Goal: Check status: Check status

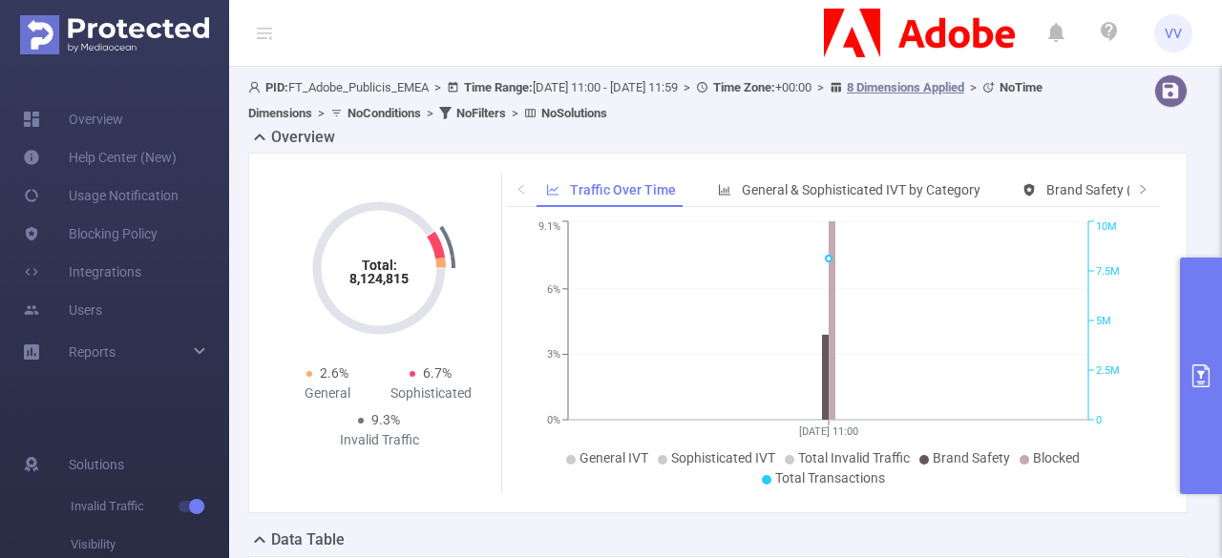
click at [1207, 381] on icon "primary" at bounding box center [1201, 376] width 23 height 23
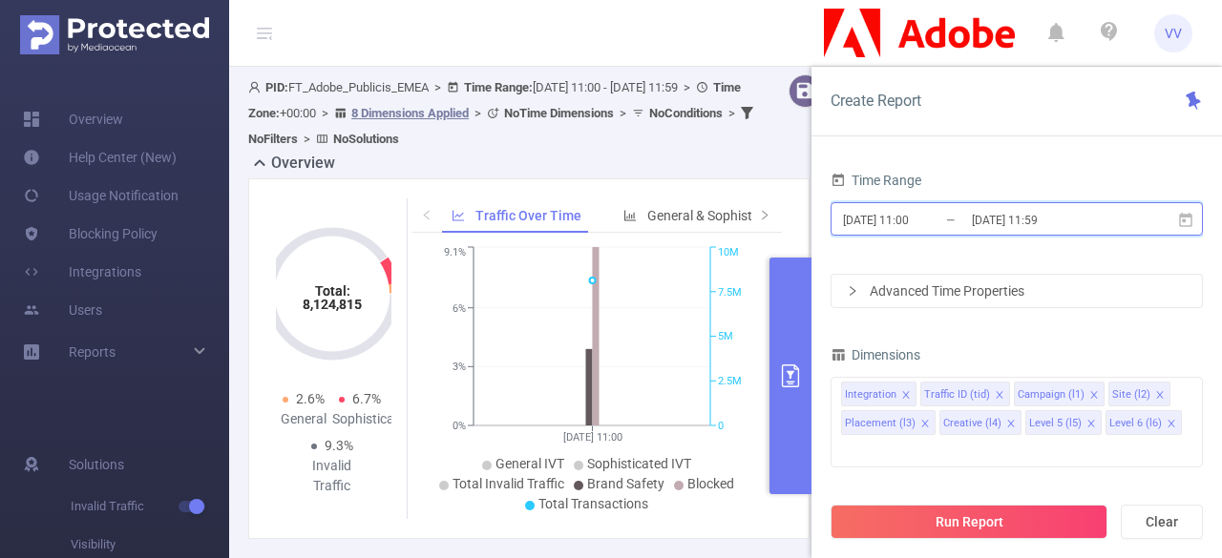
click at [1183, 221] on icon at bounding box center [1185, 219] width 13 height 14
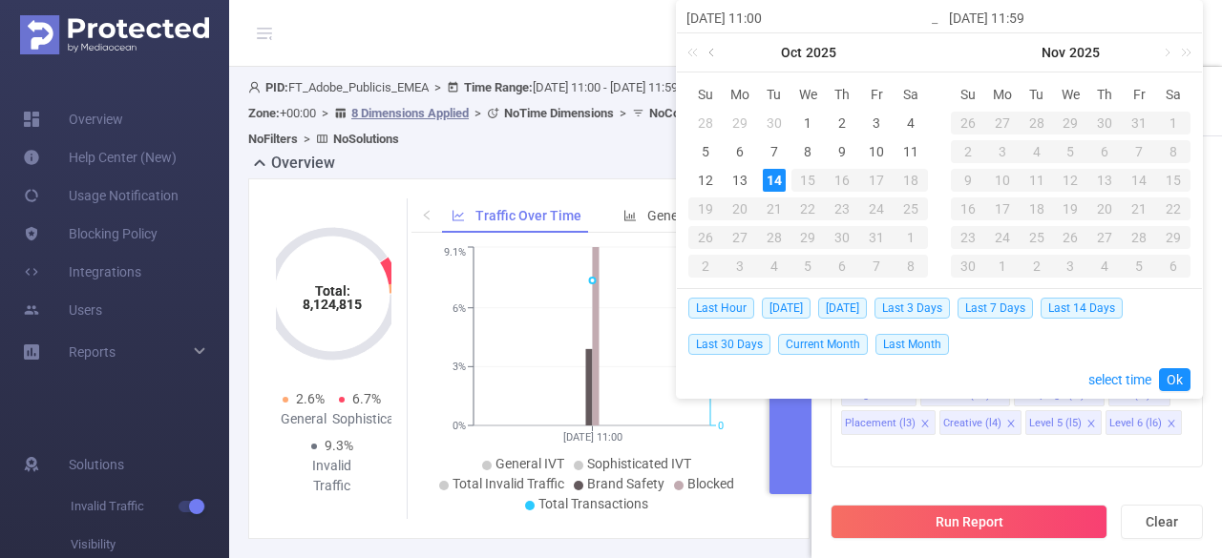
click at [708, 53] on link at bounding box center [713, 52] width 17 height 38
click at [734, 126] on div "1" at bounding box center [739, 123] width 23 height 23
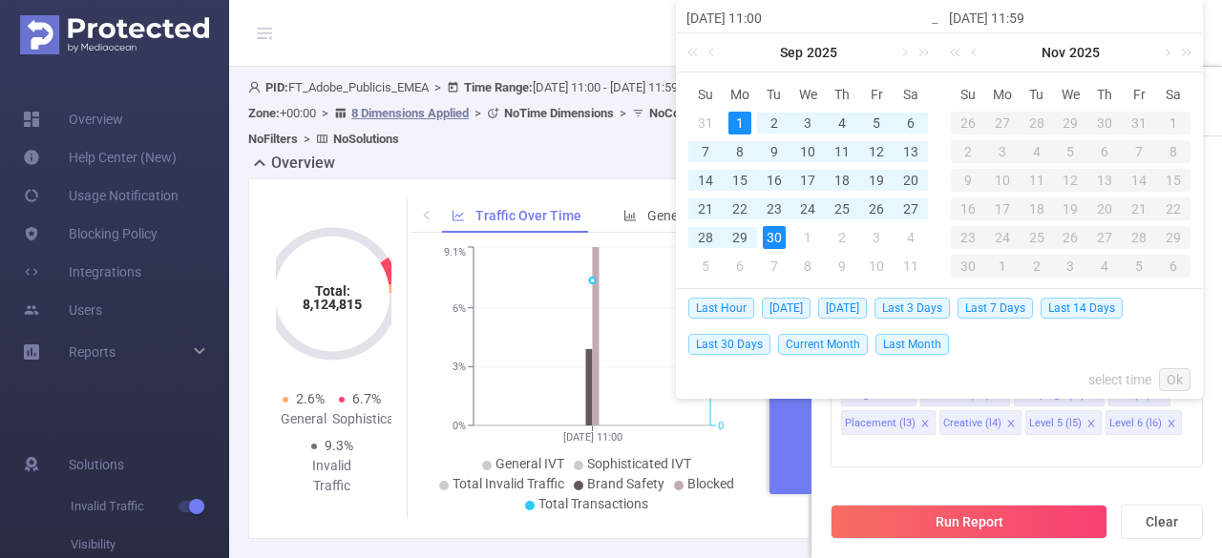
click at [775, 234] on div "30" at bounding box center [774, 237] width 23 height 23
type input "[DATE] 11:00"
type input "[DATE] 11:59"
type input "[DATE] 11:00"
type input "[DATE] 11:59"
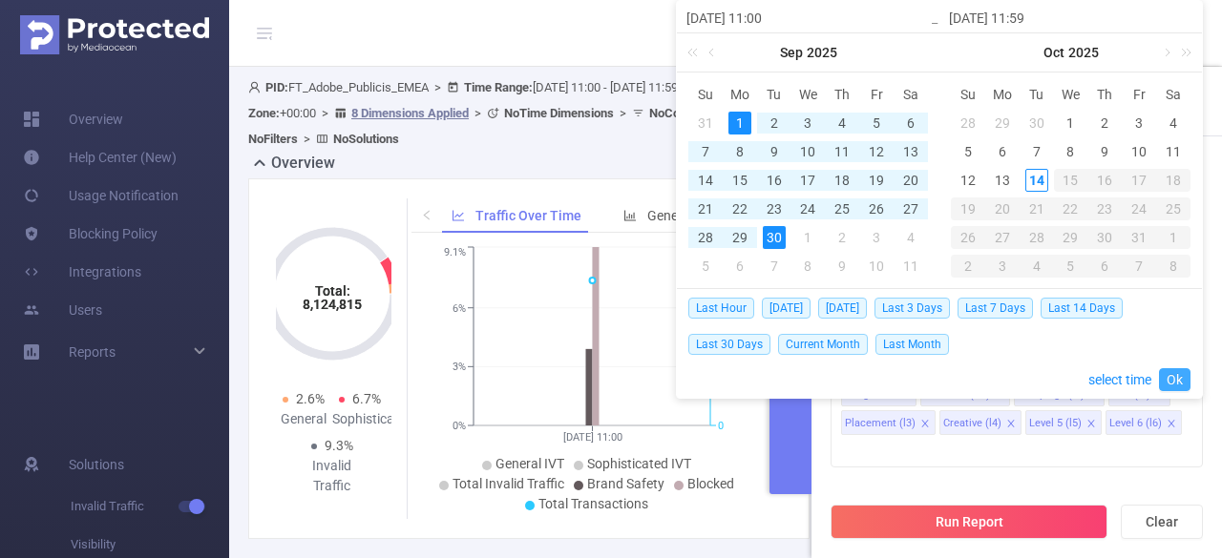
click at [1170, 379] on link "Ok" at bounding box center [1175, 380] width 32 height 23
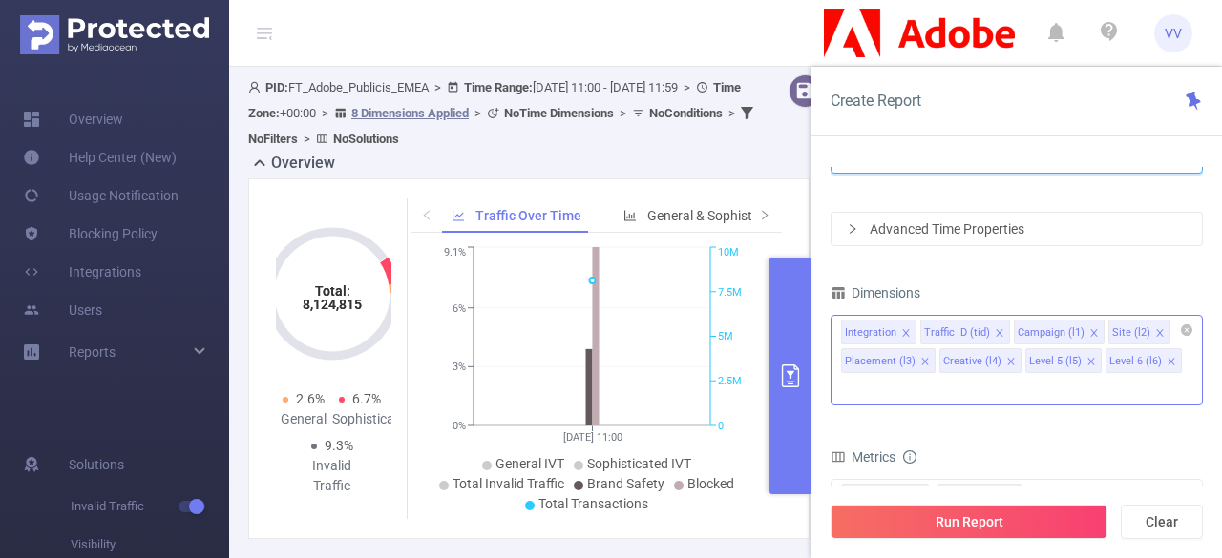
click at [906, 335] on icon "icon: close" at bounding box center [906, 333] width 10 height 10
click at [916, 331] on icon "icon: close" at bounding box center [919, 332] width 7 height 7
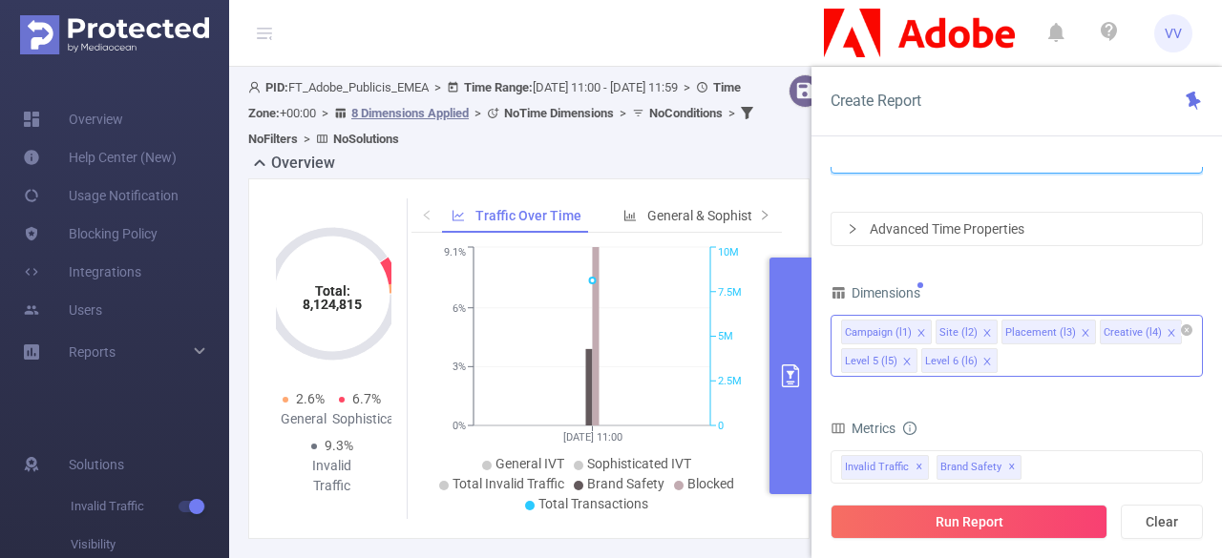
click at [916, 331] on icon "icon: close" at bounding box center [921, 333] width 10 height 10
click at [888, 330] on icon "icon: close" at bounding box center [893, 333] width 10 height 10
click at [922, 329] on icon "icon: close" at bounding box center [925, 333] width 10 height 10
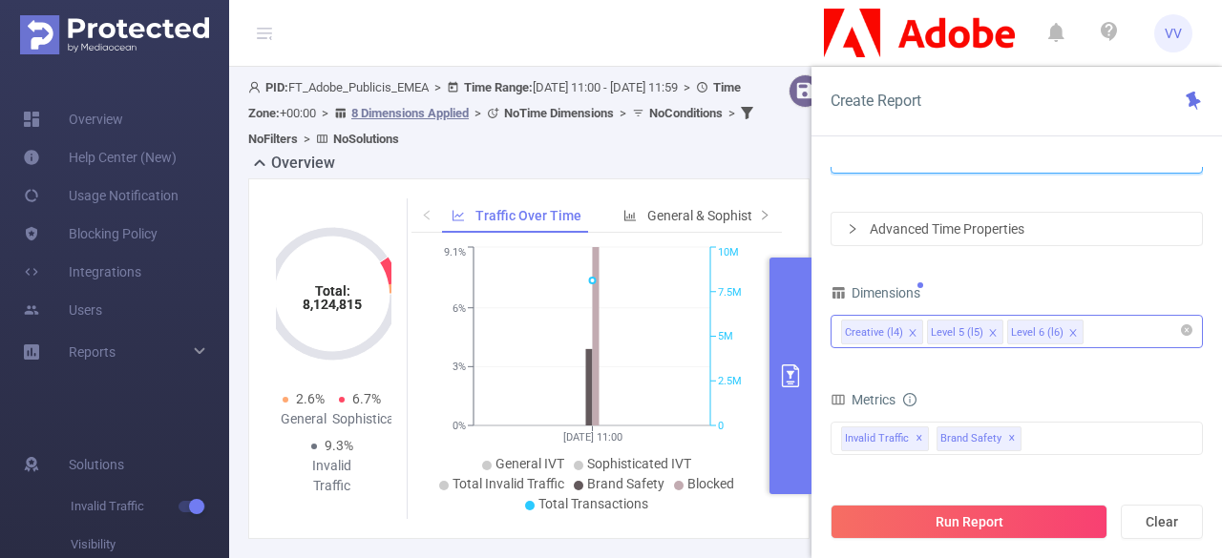
click at [909, 330] on icon "icon: close" at bounding box center [912, 332] width 7 height 7
click at [909, 330] on icon "icon: close" at bounding box center [907, 333] width 10 height 10
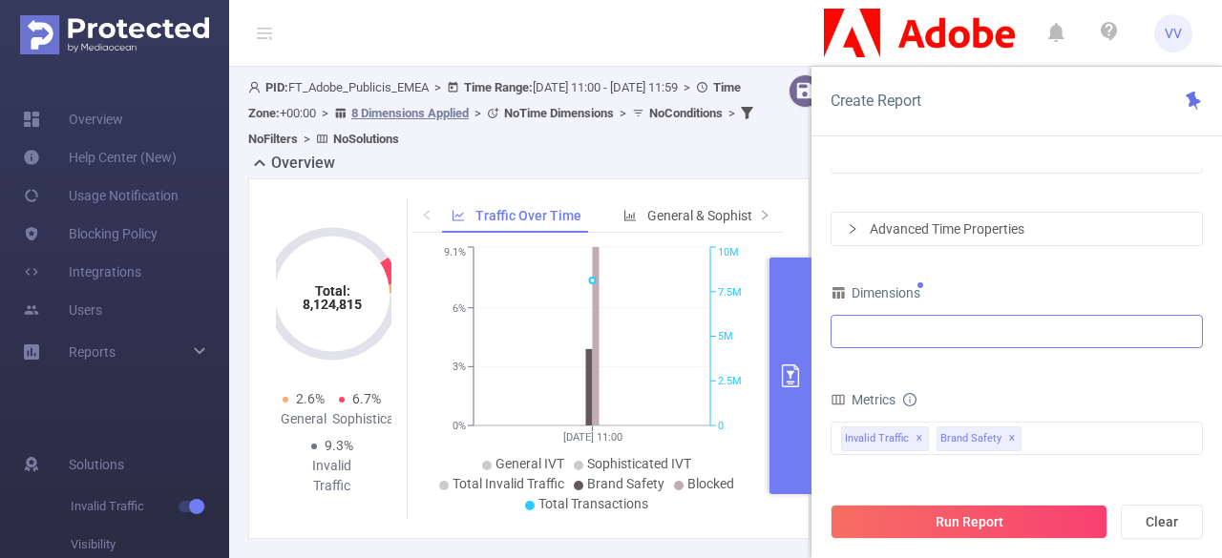
click at [909, 330] on div at bounding box center [1016, 332] width 351 height 32
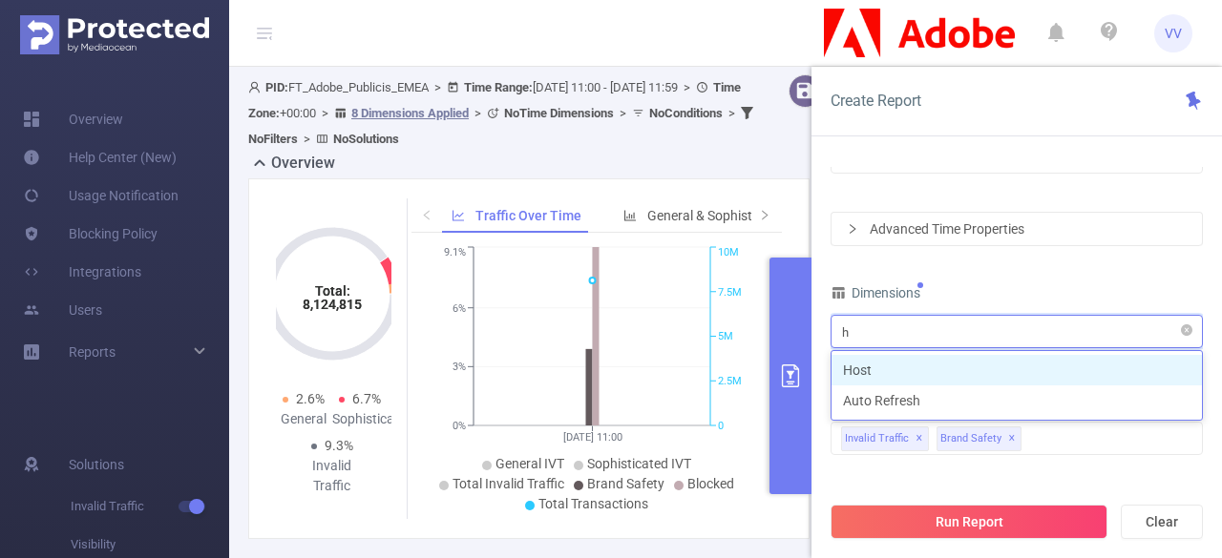
type input "ho"
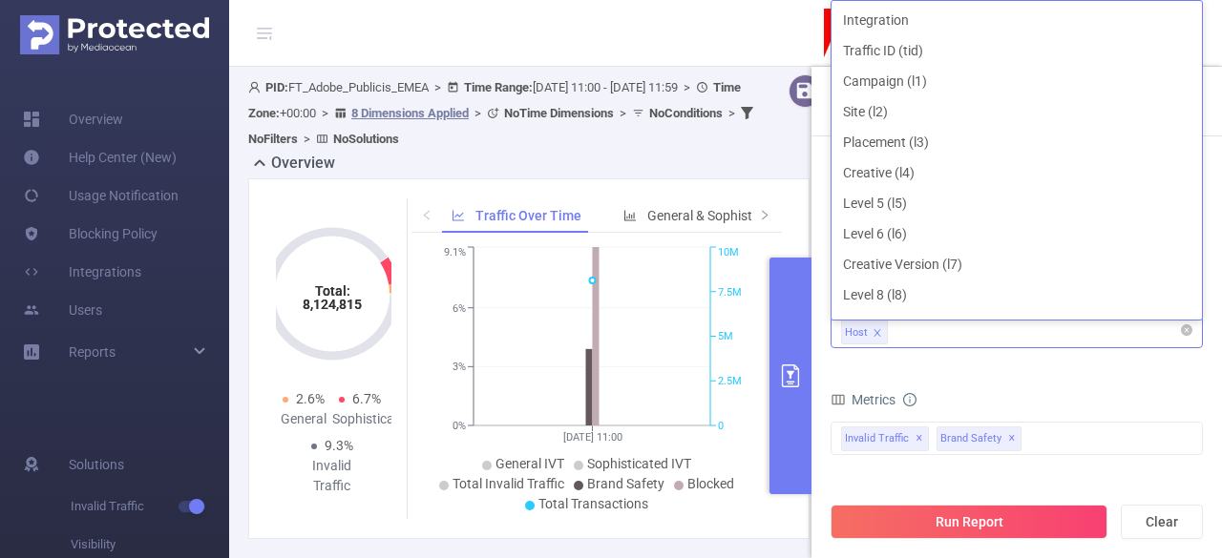
click at [921, 356] on div "Dimensions Host" at bounding box center [1017, 322] width 372 height 84
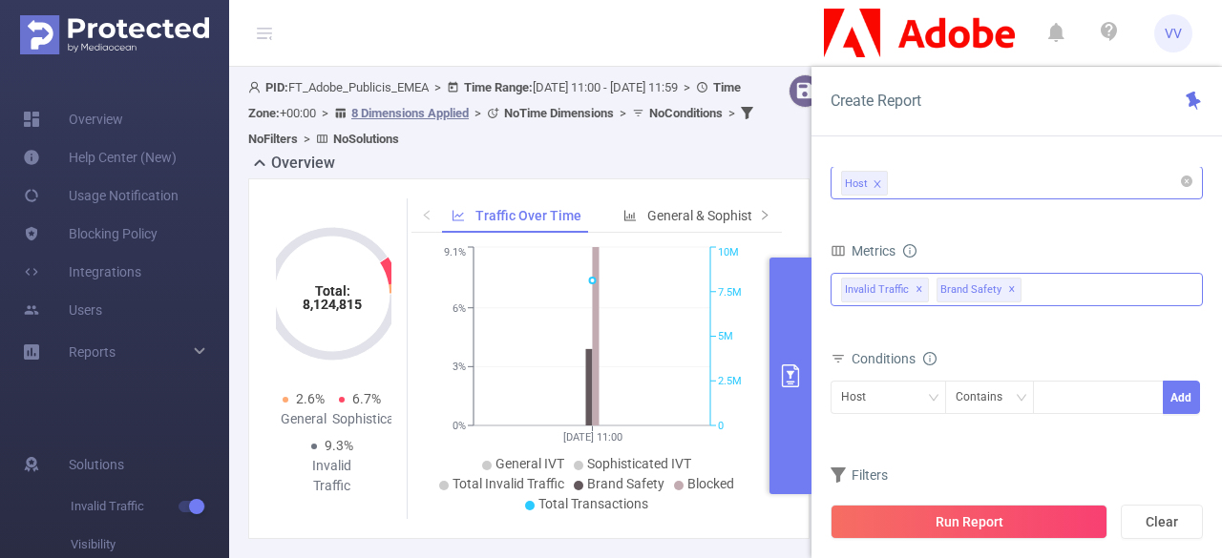
click at [1034, 291] on div "Invalid Traffic ✕ Brand Safety ✕" at bounding box center [1017, 289] width 372 height 33
click at [998, 219] on form "Dimensions Host Metrics Total General IVT Data Centers Disclosed Bots Known Cra…" at bounding box center [1017, 343] width 372 height 425
click at [1054, 282] on div "Invalid Traffic ✕ Brand Safety ✕ Invalid Traffic Visibility Brand Safety Supply…" at bounding box center [1017, 289] width 372 height 33
click at [1002, 219] on form "Dimensions Host Metrics Total General IVT Data Centers Disclosed Bots Known Cra…" at bounding box center [1017, 343] width 372 height 425
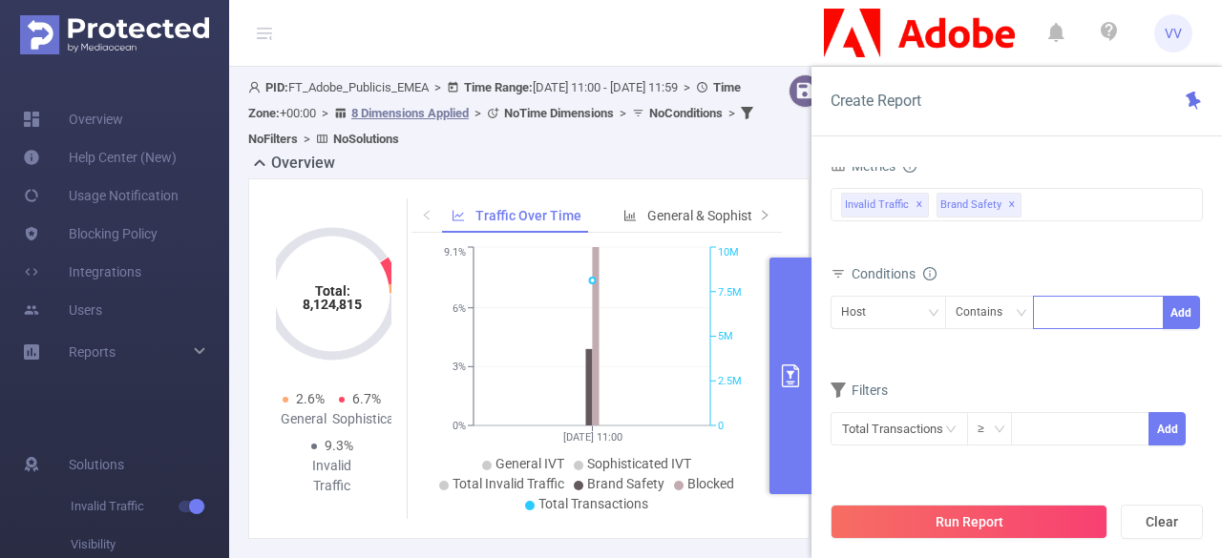
click at [1076, 310] on div at bounding box center [1098, 313] width 110 height 32
type input "q"
click at [1067, 310] on icon "icon: close" at bounding box center [1070, 314] width 10 height 10
click at [1067, 310] on div at bounding box center [1098, 313] width 110 height 32
paste input "[DOMAIN_NAME]"
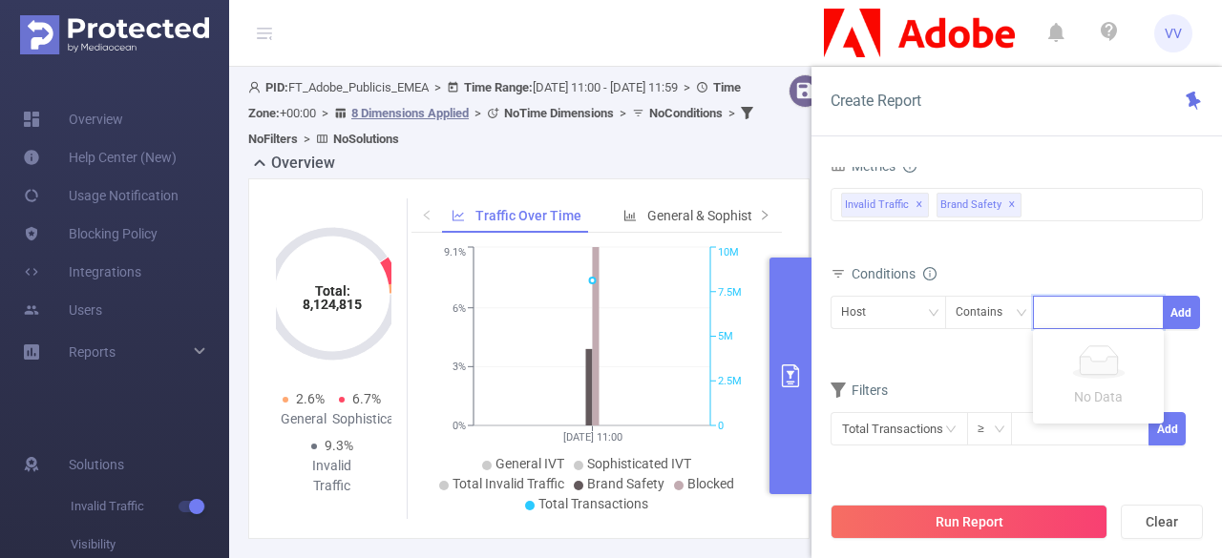
type input "[DOMAIN_NAME]"
click at [1067, 338] on li "[DOMAIN_NAME]" at bounding box center [1105, 348] width 144 height 31
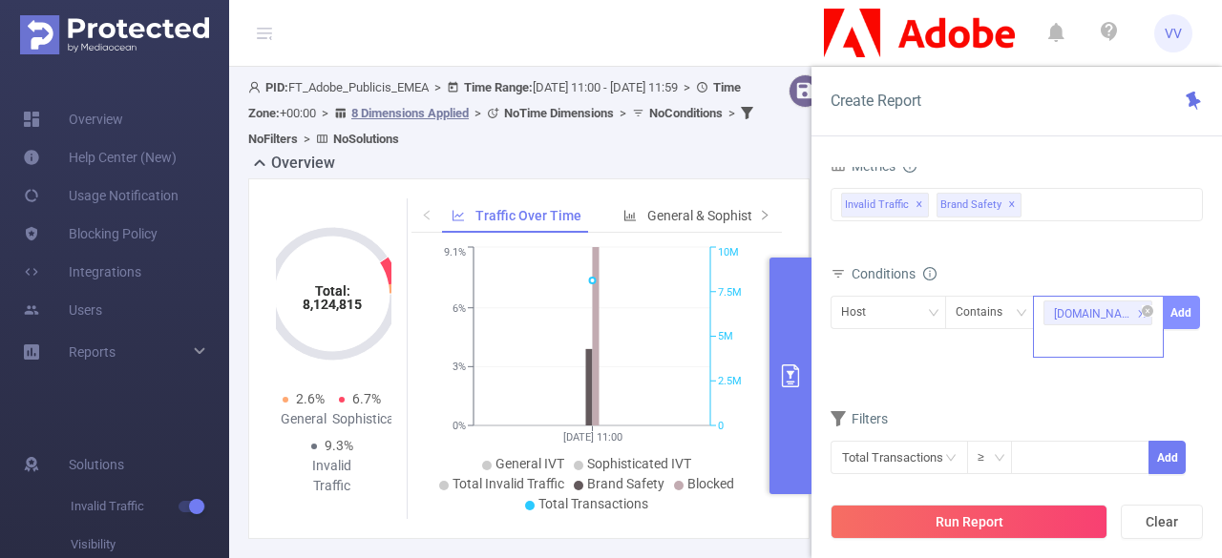
click at [1190, 303] on button "Add" at bounding box center [1181, 312] width 37 height 33
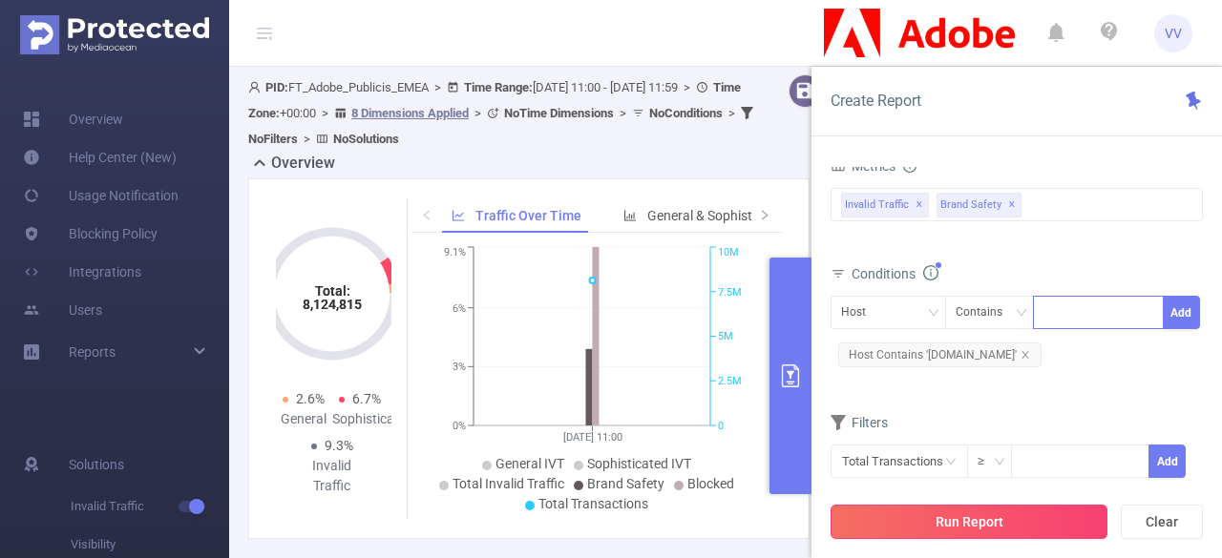
click at [976, 518] on button "Run Report" at bounding box center [969, 522] width 277 height 34
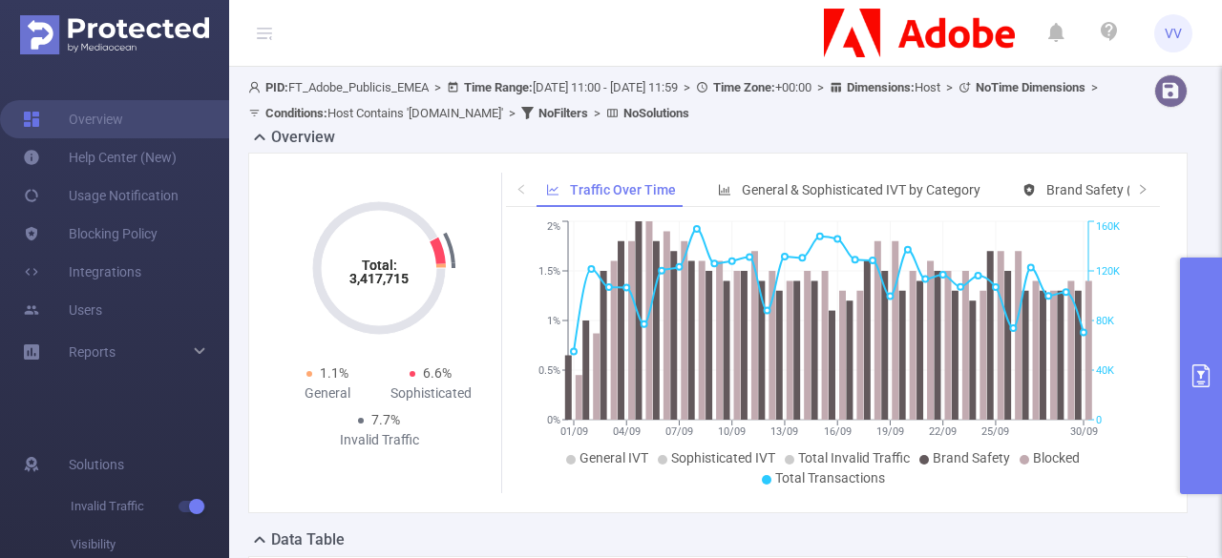
click at [592, 93] on span "PID: FT_Adobe_Publicis_EMEA > Time Range: [DATE] 11:00 - [DATE] 11:59 > Time Zo…" at bounding box center [675, 100] width 855 height 40
click at [701, 82] on span "PID: FT_Adobe_Publicis_EMEA > Time Range: [DATE] 11:00 - [DATE] 11:59 > Time Zo…" at bounding box center [675, 100] width 855 height 40
click at [1221, 355] on button "primary" at bounding box center [1201, 376] width 42 height 237
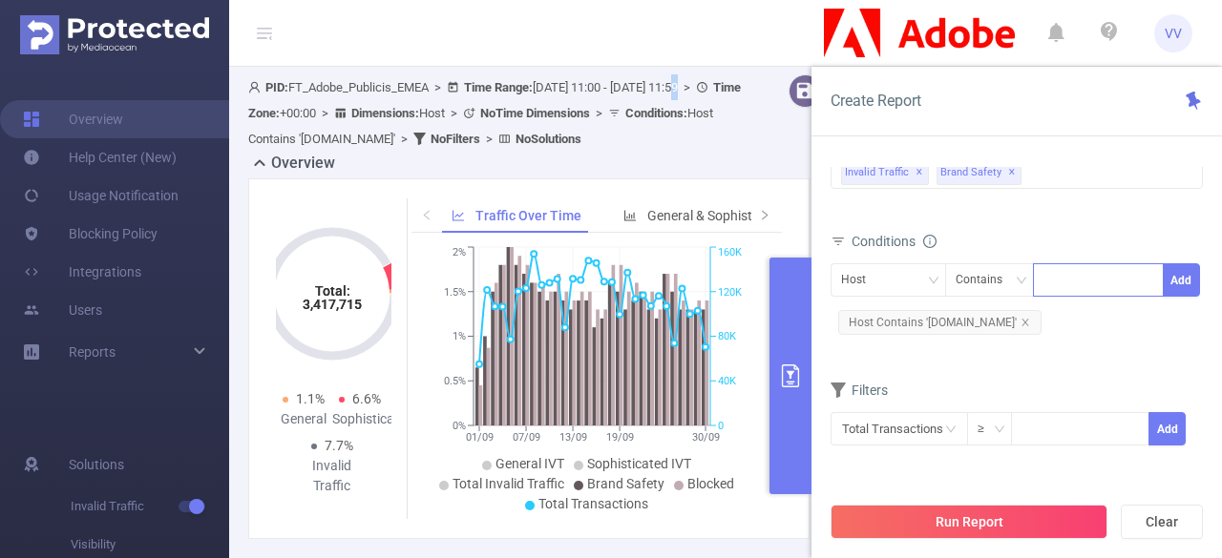
click at [790, 335] on button "primary" at bounding box center [790, 376] width 42 height 237
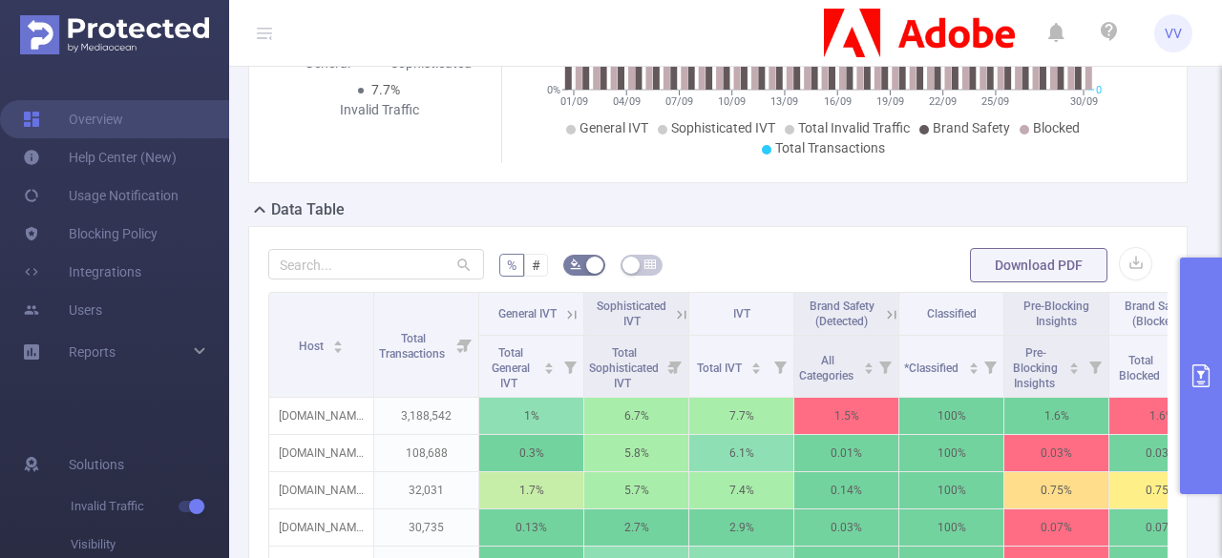
scroll to position [442, 0]
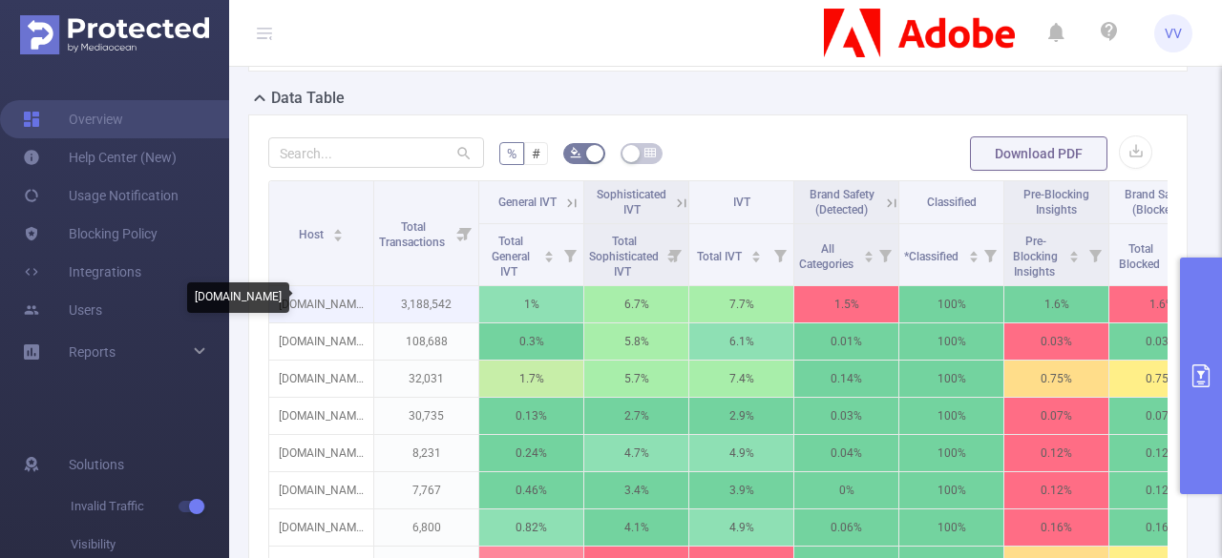
click at [325, 303] on p "[DOMAIN_NAME]" at bounding box center [321, 304] width 104 height 36
click at [418, 305] on p "3,188,542" at bounding box center [426, 304] width 104 height 36
click at [1209, 334] on button "primary" at bounding box center [1201, 376] width 42 height 237
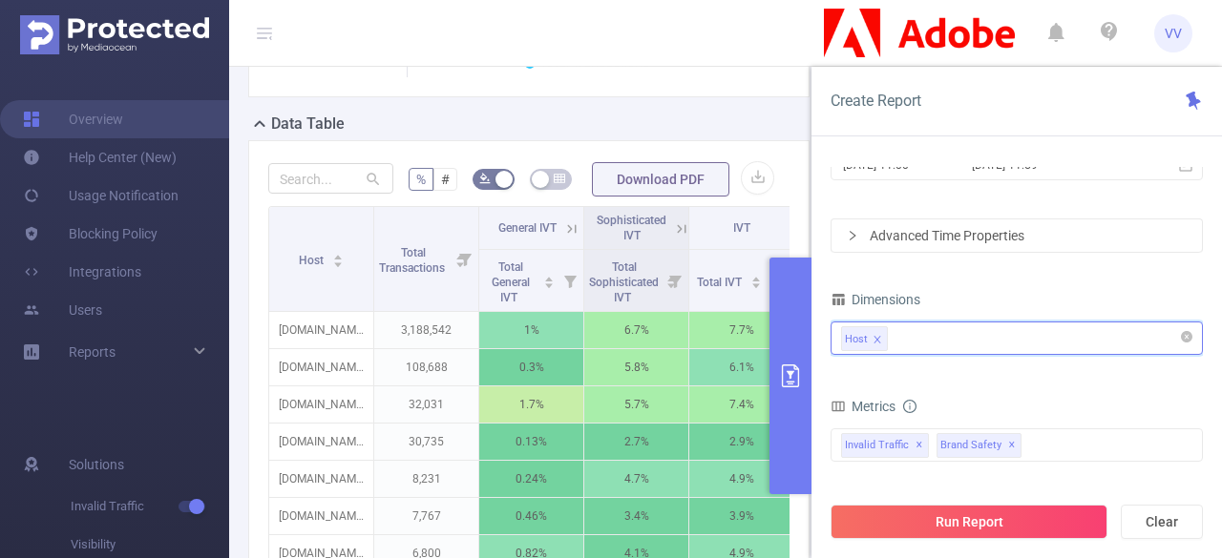
click at [892, 341] on input at bounding box center [897, 338] width 10 height 25
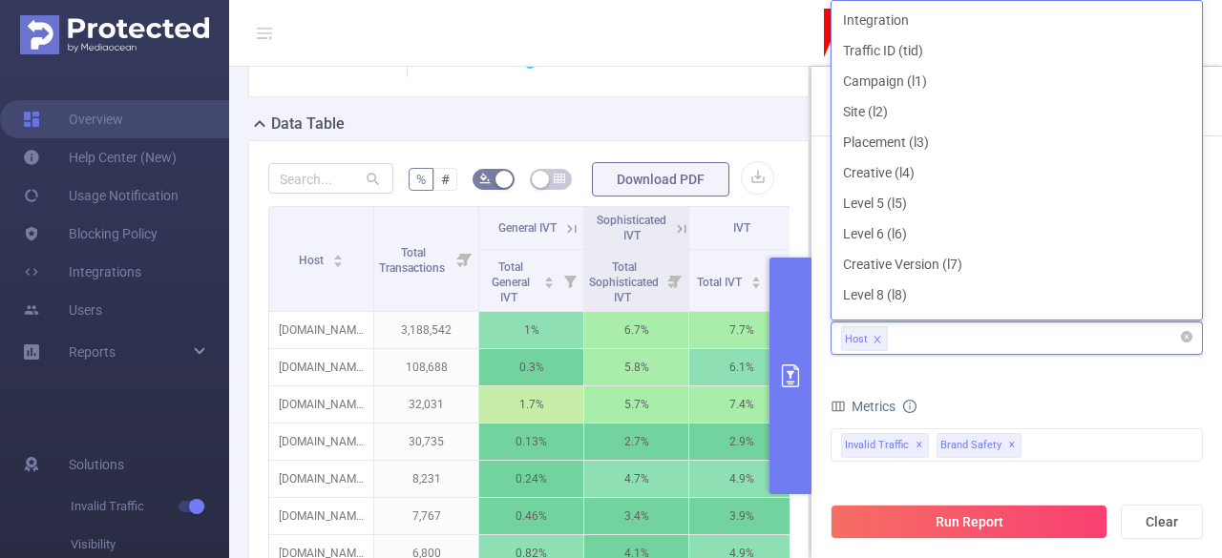
scroll to position [142, 0]
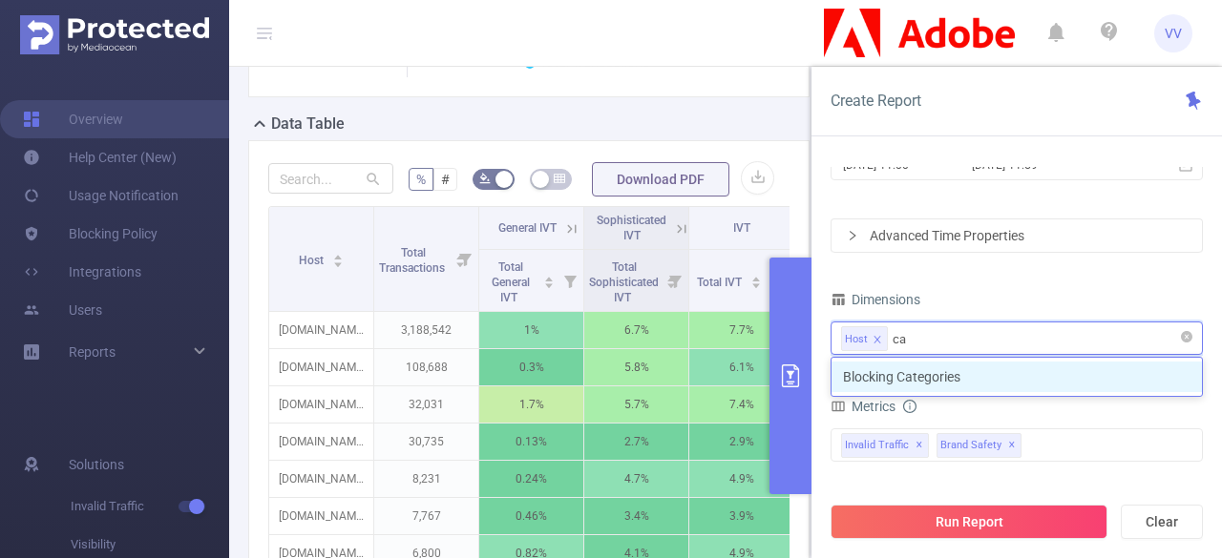
type input "c"
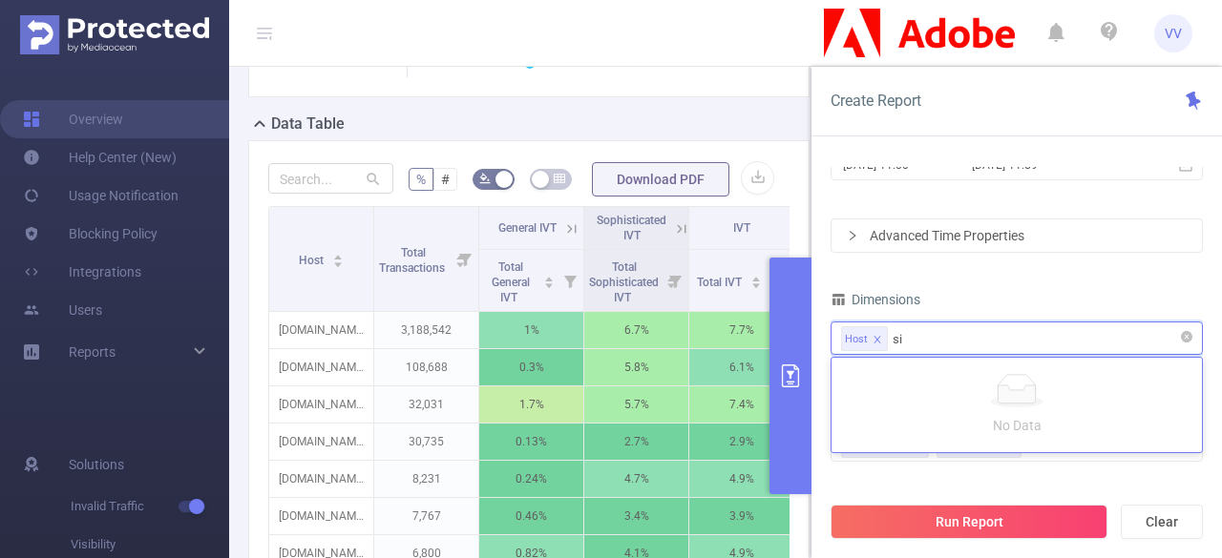
type input "s"
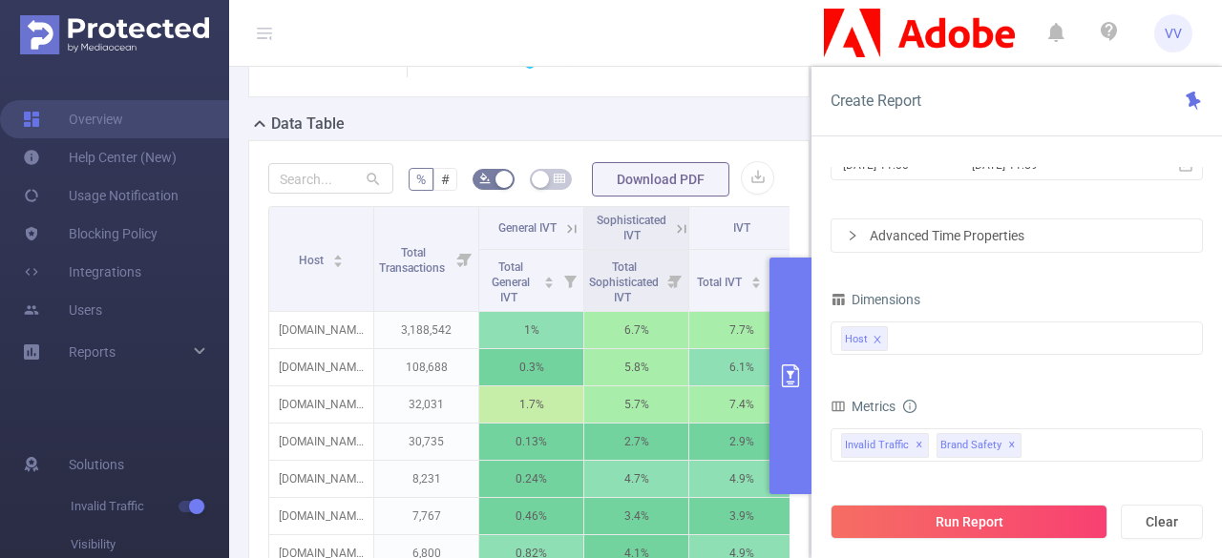
click at [912, 383] on form "Dimensions Host Metrics Total General IVT Data Centers Disclosed Bots Known Cra…" at bounding box center [1017, 514] width 372 height 457
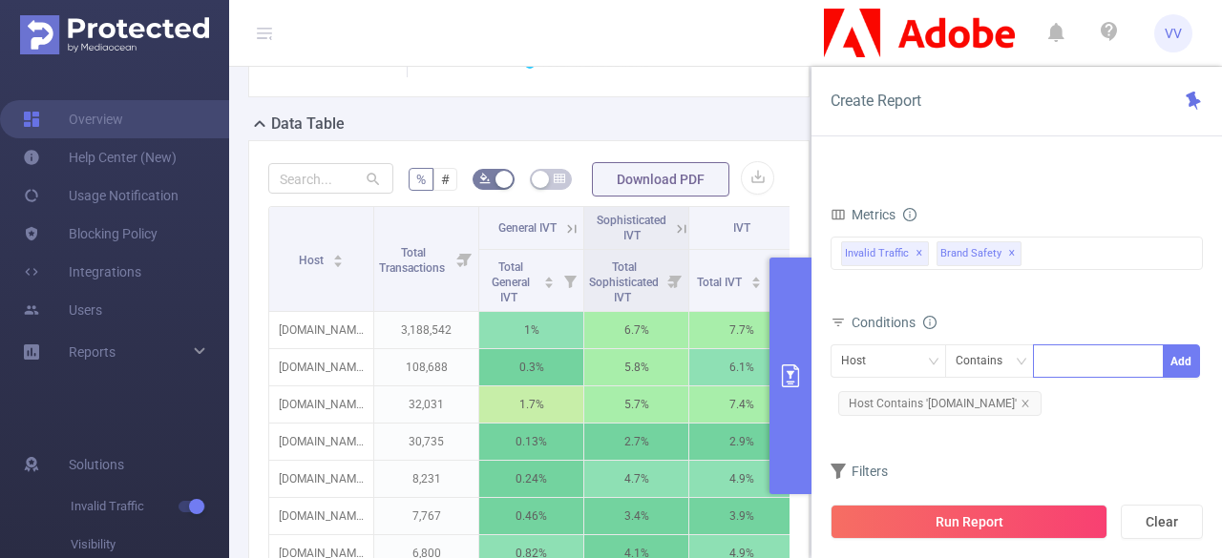
click at [804, 388] on button "primary" at bounding box center [790, 376] width 42 height 237
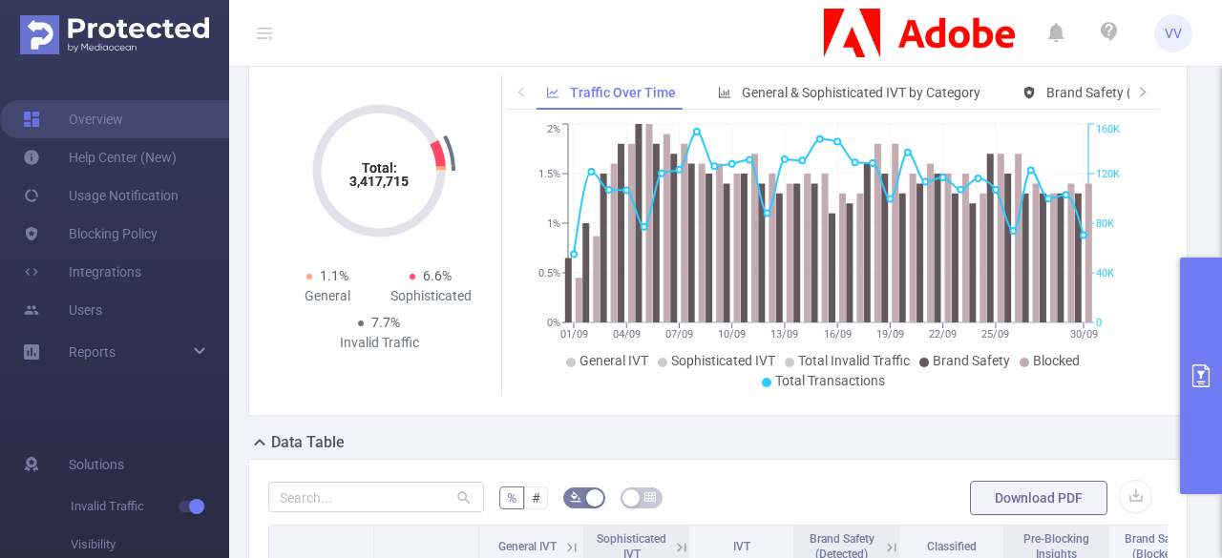
scroll to position [0, 0]
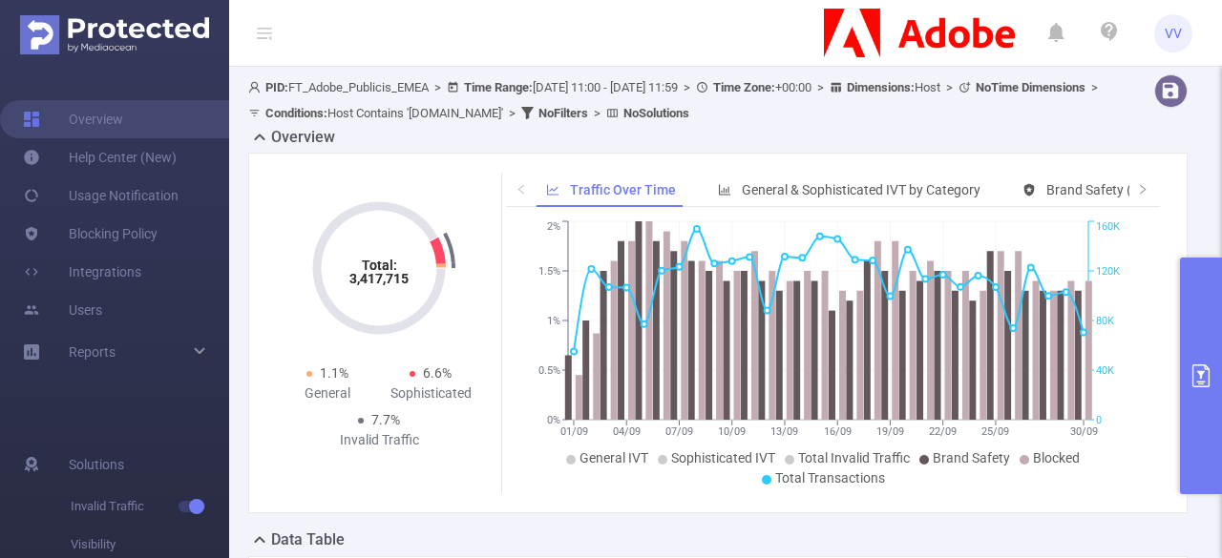
click at [1211, 387] on icon "primary" at bounding box center [1201, 376] width 23 height 23
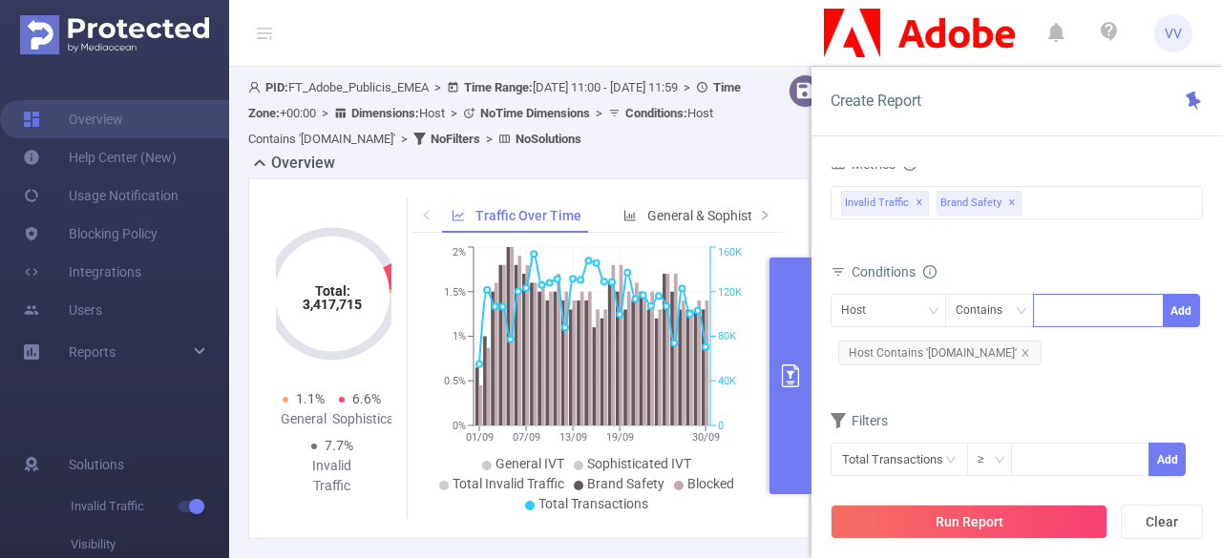
click at [800, 333] on button "primary" at bounding box center [790, 376] width 42 height 237
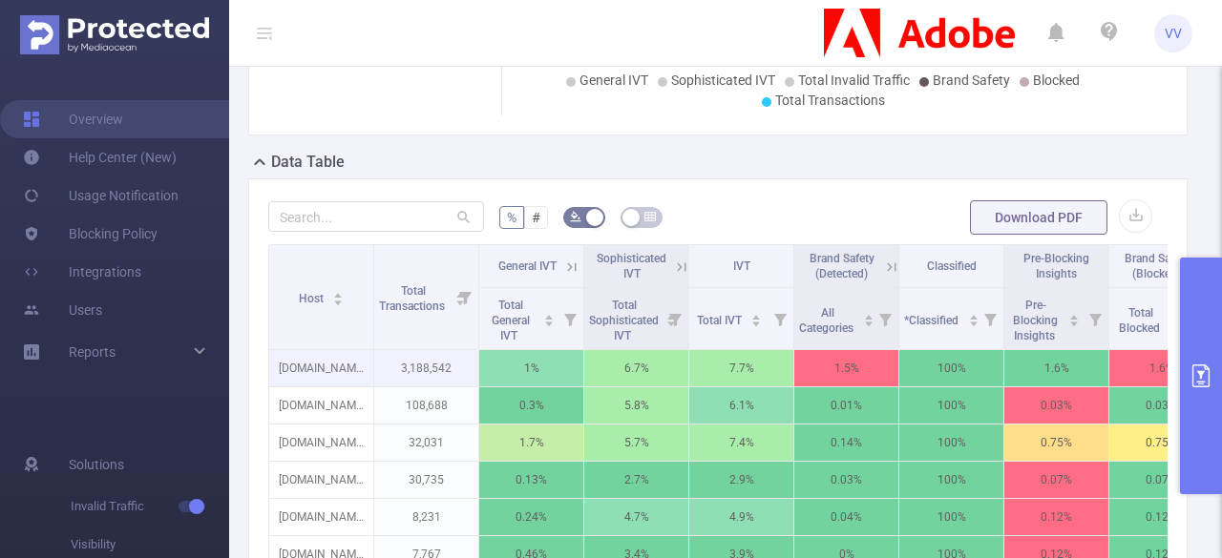
scroll to position [377, 0]
click at [1193, 375] on icon "primary" at bounding box center [1201, 376] width 23 height 23
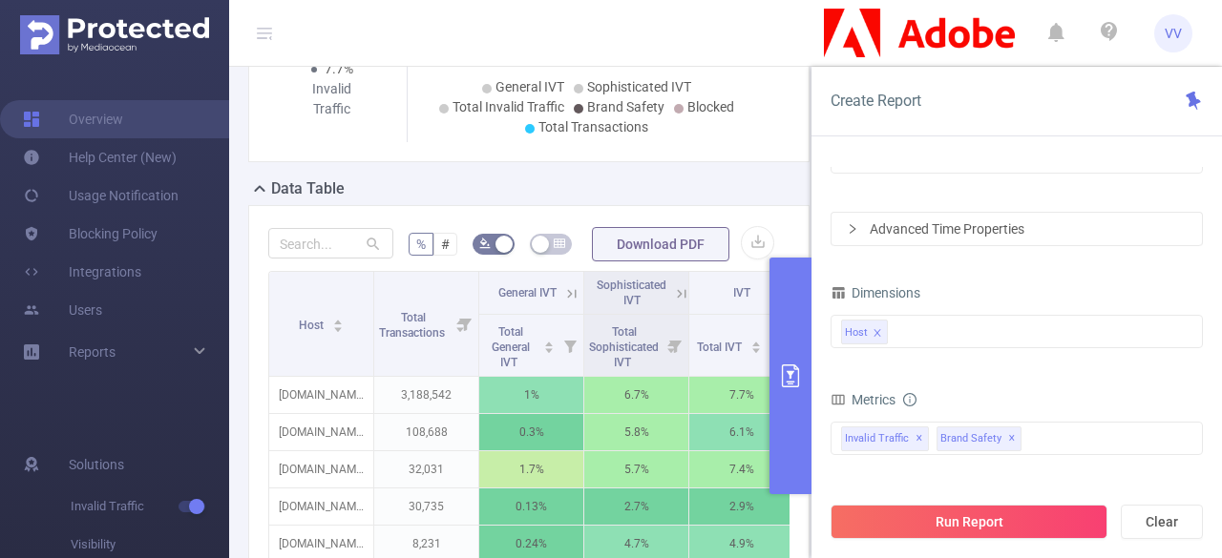
click at [800, 381] on icon "primary" at bounding box center [790, 376] width 23 height 23
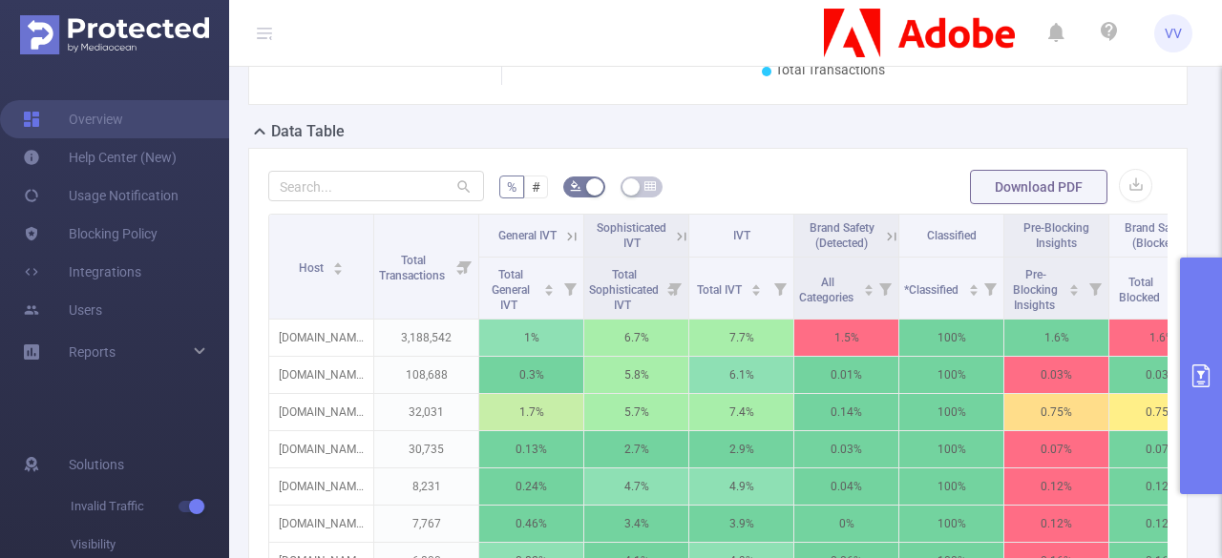
scroll to position [408, 0]
click at [1201, 376] on icon "primary" at bounding box center [1200, 376] width 17 height 23
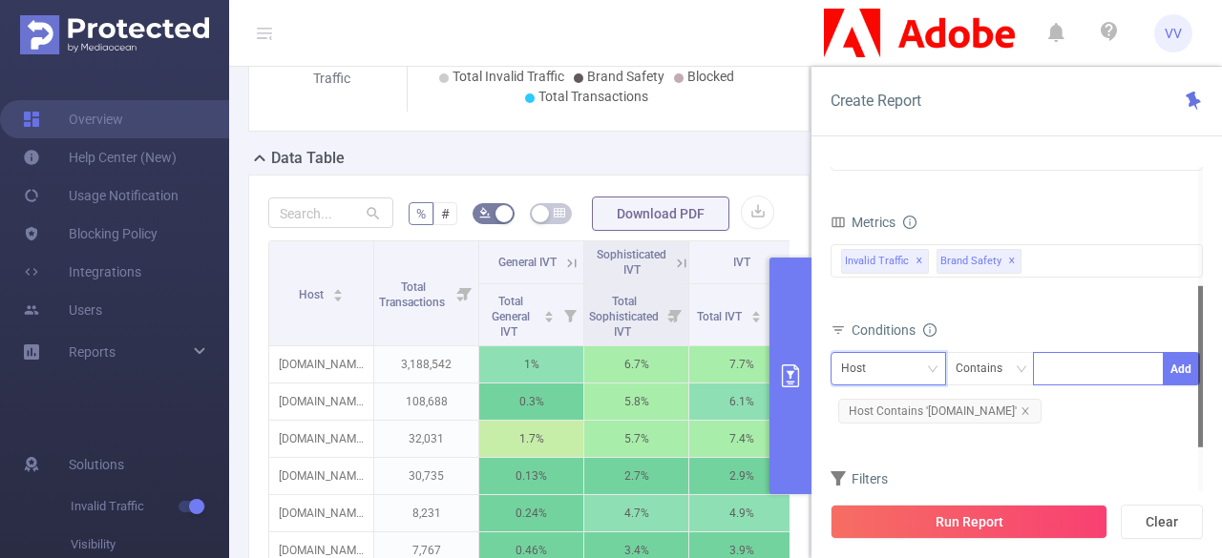
click at [916, 383] on div "Host Contains Add" at bounding box center [1017, 373] width 372 height 43
click at [907, 371] on div "Host" at bounding box center [888, 369] width 95 height 32
click at [933, 372] on icon "icon: down" at bounding box center [932, 370] width 11 height 13
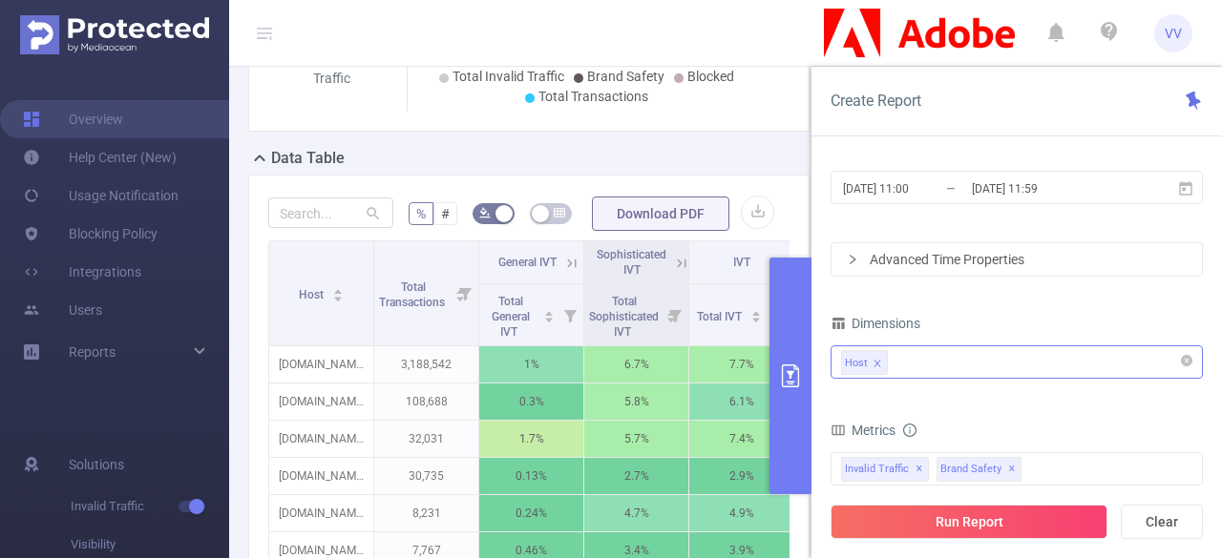
click at [963, 360] on div "Host" at bounding box center [1016, 363] width 351 height 32
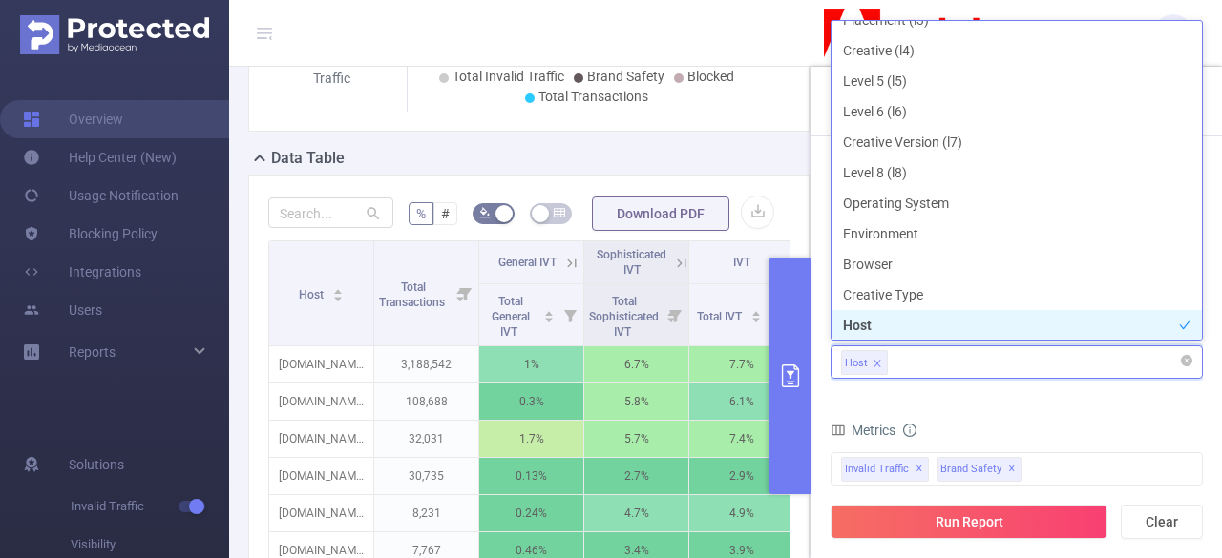
scroll to position [142, 0]
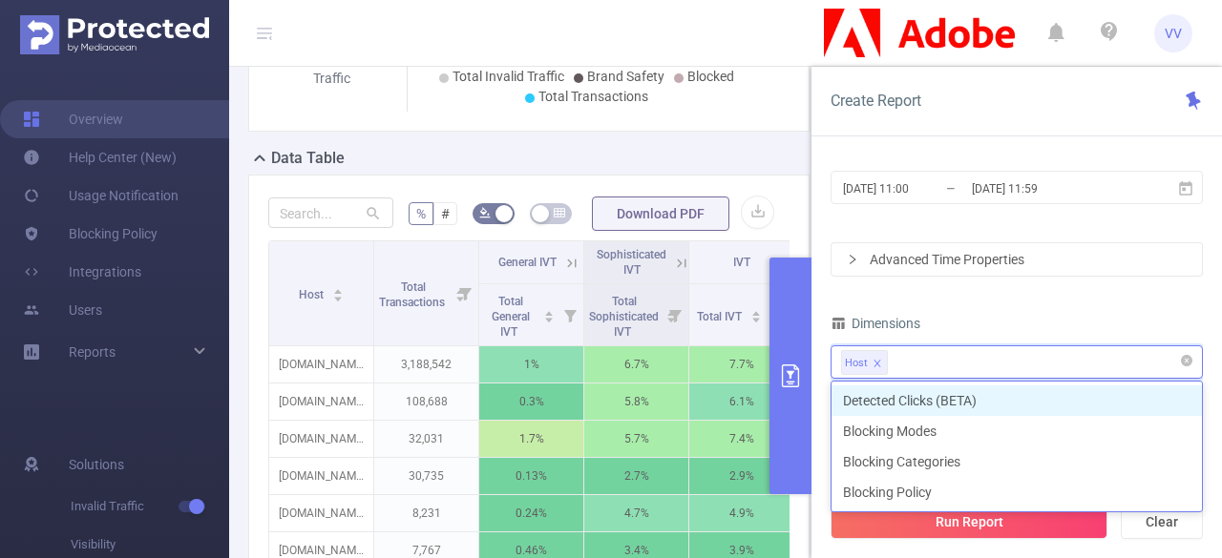
type input "k"
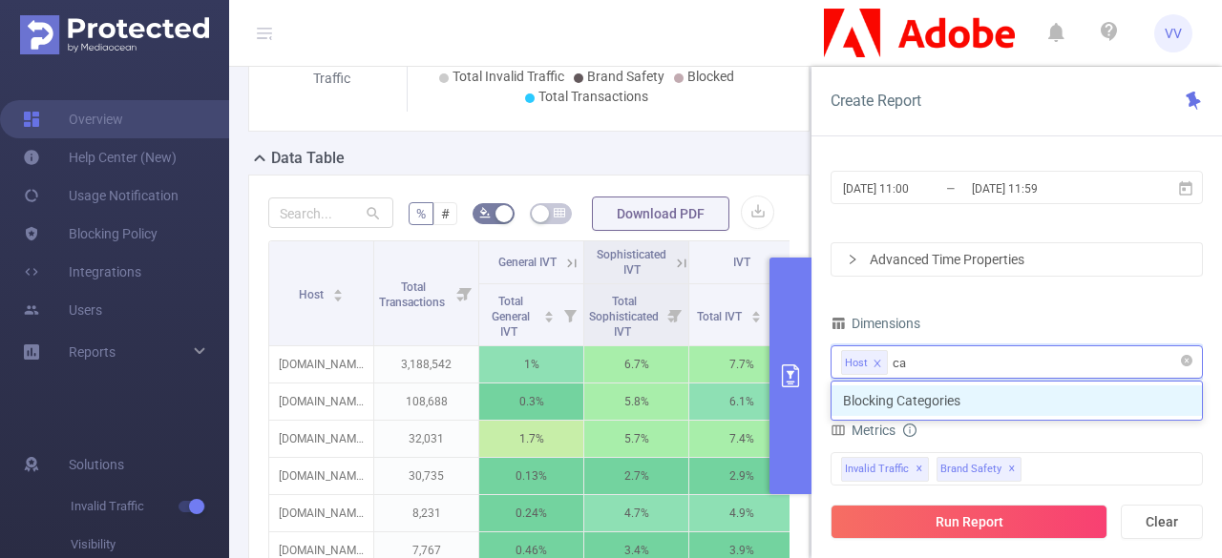
type input "c"
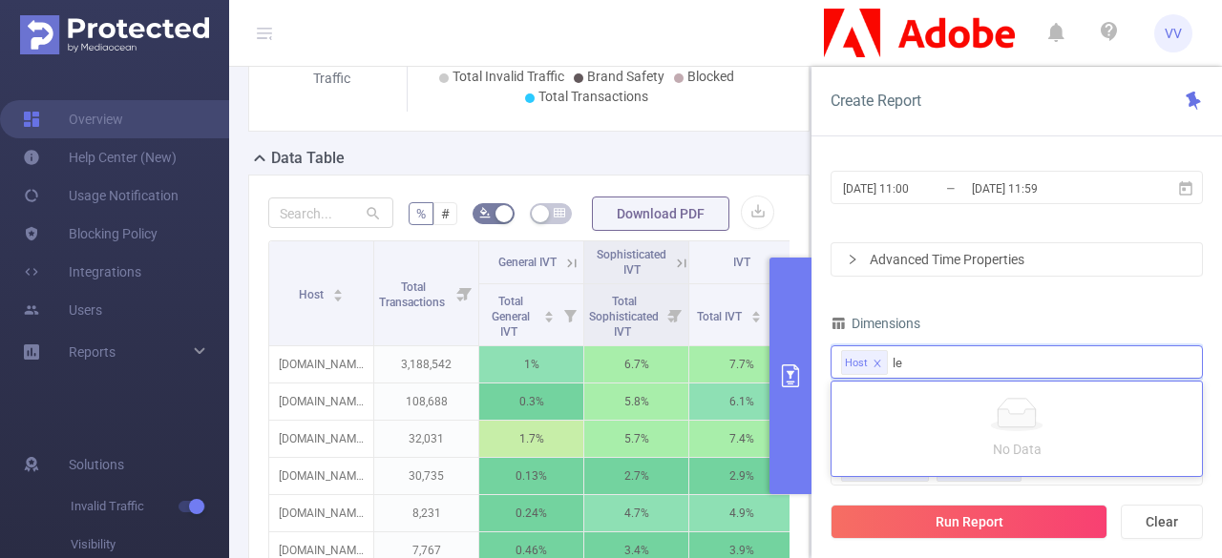
type input "l"
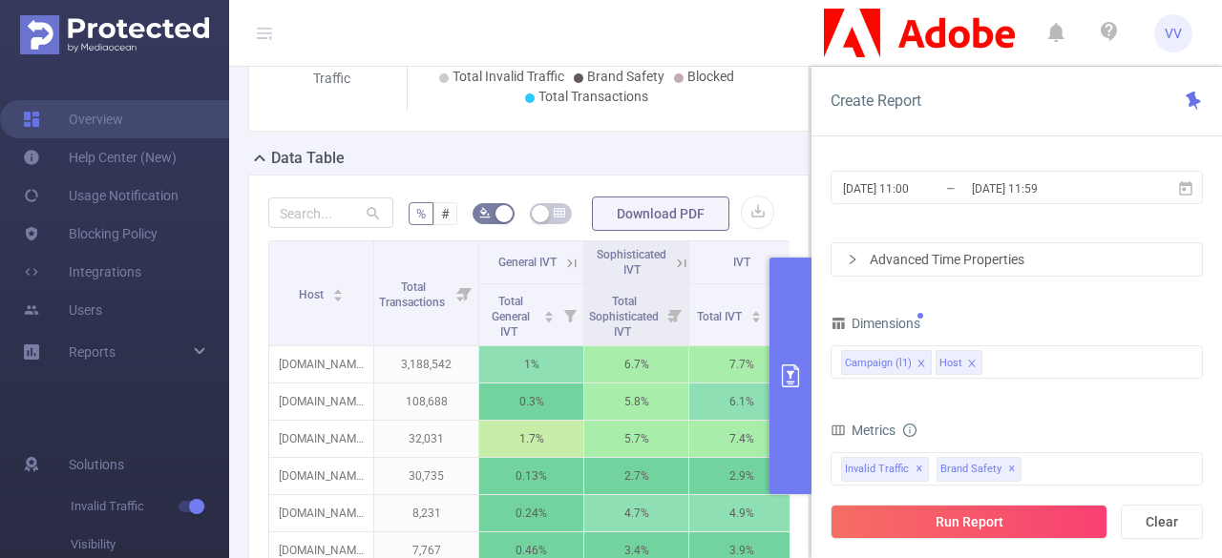
click at [934, 396] on form "Dimensions Campaign (l1) Host Metrics Total General IVT Data Centers Disclosed …" at bounding box center [1017, 538] width 372 height 457
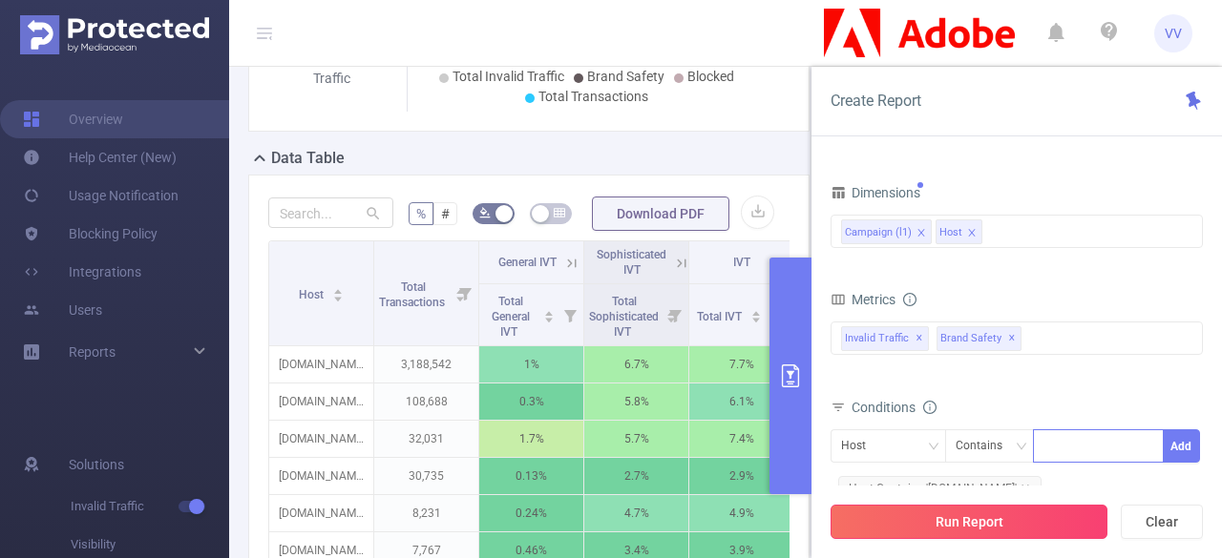
click at [969, 509] on button "Run Report" at bounding box center [969, 522] width 277 height 34
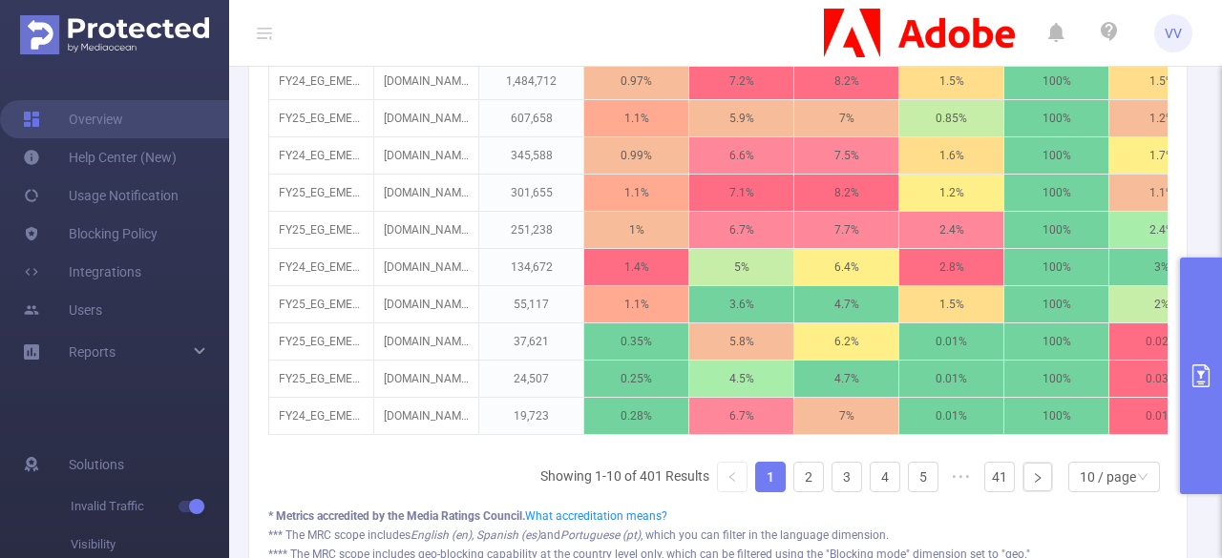
click at [1203, 331] on button "primary" at bounding box center [1201, 376] width 42 height 237
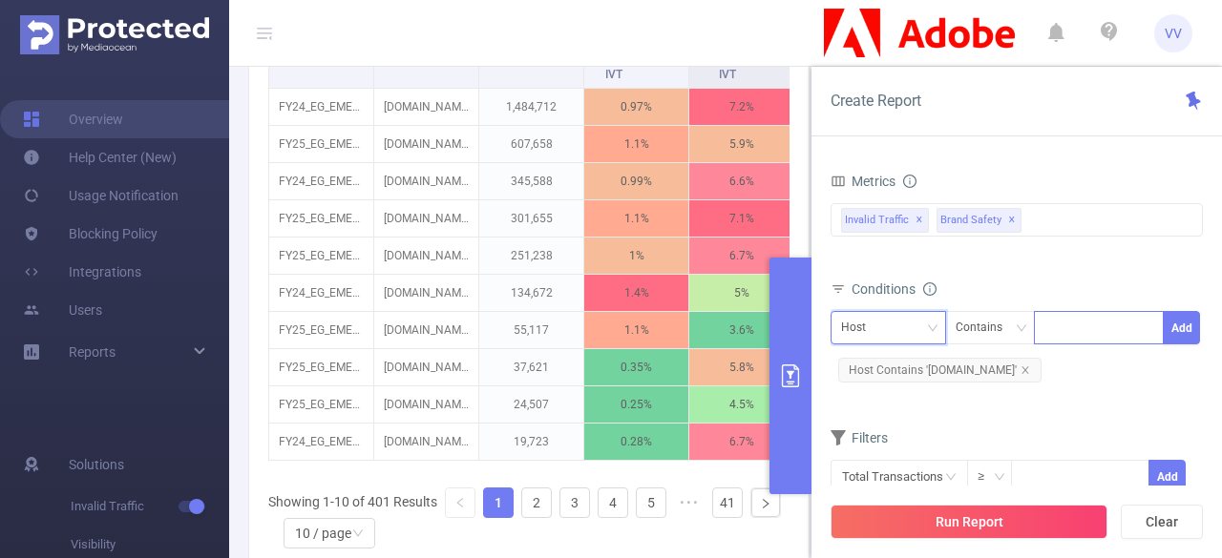
click at [920, 326] on div "Host" at bounding box center [888, 328] width 95 height 32
click at [897, 356] on li "Campaign (l1)" at bounding box center [889, 364] width 116 height 31
click at [1029, 322] on div "Contains" at bounding box center [990, 327] width 90 height 33
click at [882, 397] on div "Conditions Campaign (l1) Contains Add Host Contains '[DOMAIN_NAME]'" at bounding box center [1017, 339] width 372 height 126
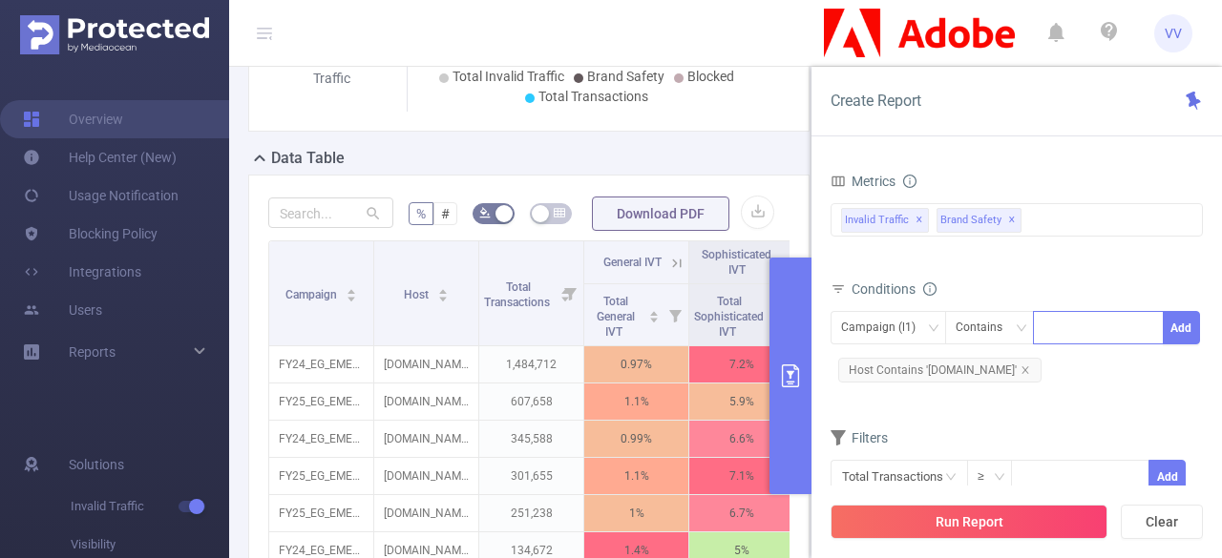
scroll to position [665, 0]
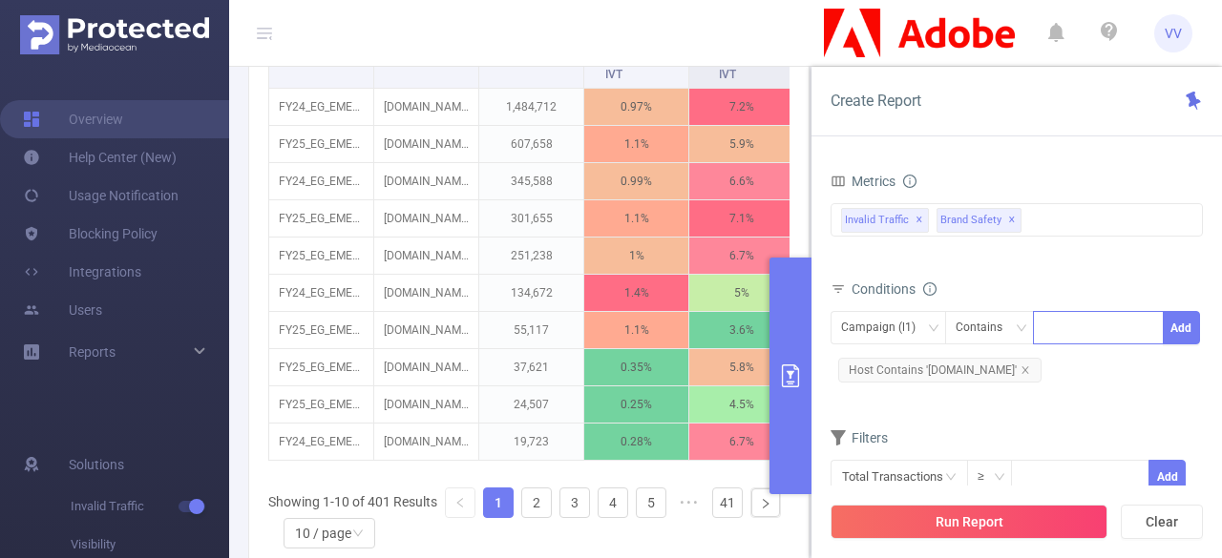
click at [790, 348] on button "primary" at bounding box center [790, 376] width 42 height 237
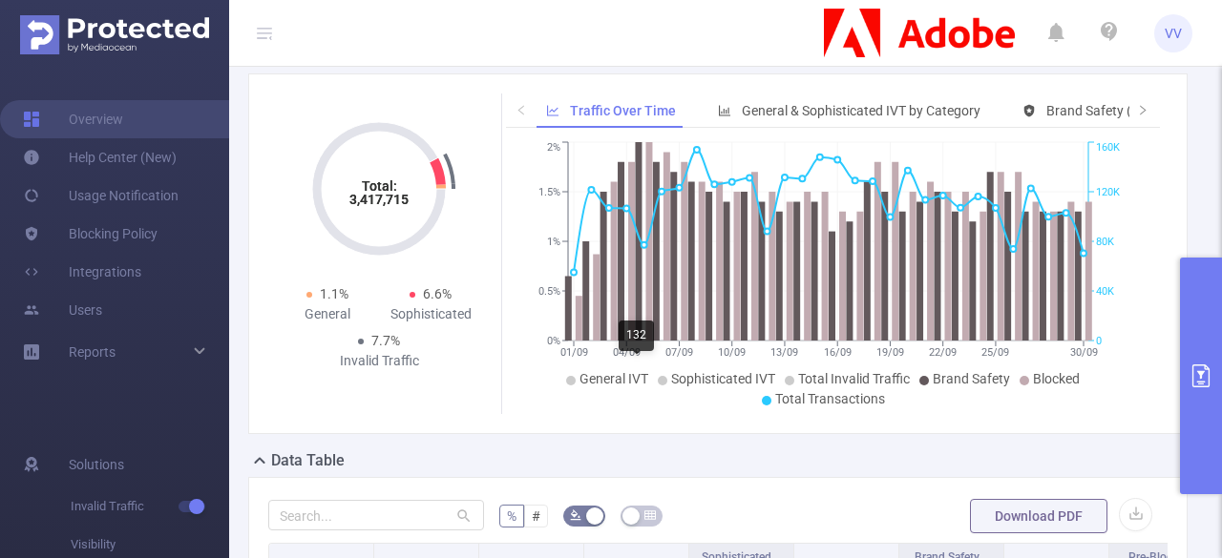
scroll to position [0, 0]
